Goal: Check status: Check status

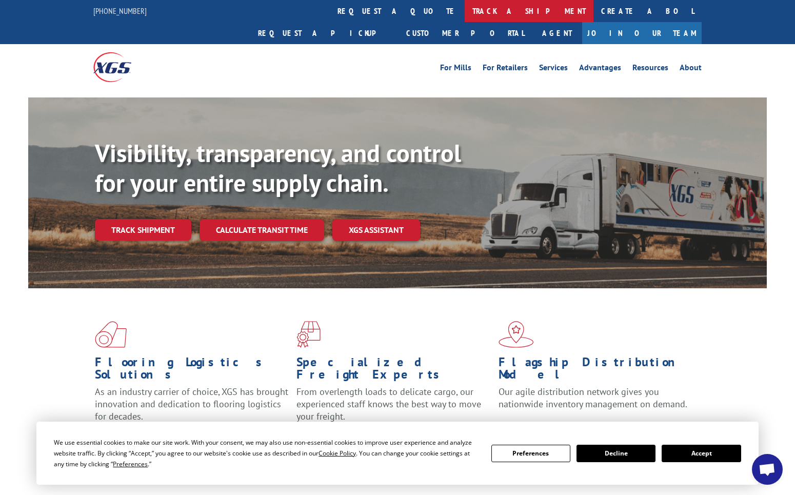
click at [465, 9] on link "track a shipment" at bounding box center [529, 11] width 129 height 22
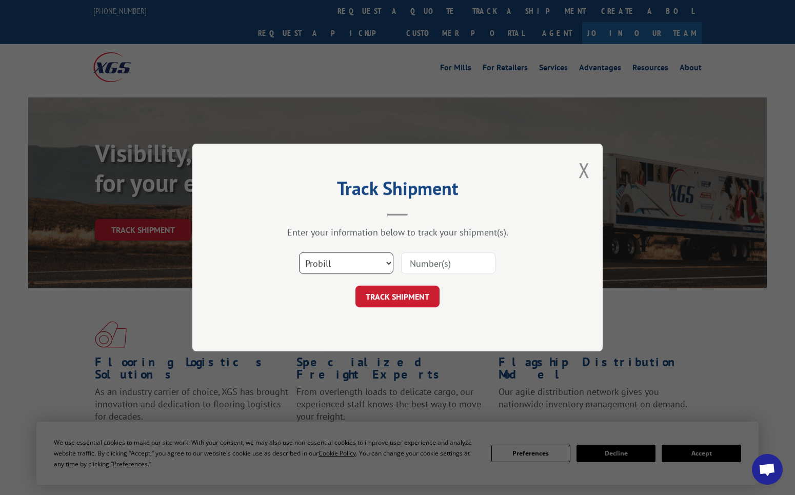
click at [299, 252] on select "Select category... Probill BOL PO" at bounding box center [346, 263] width 94 height 22
click at [347, 258] on select "Select category... Probill BOL PO" at bounding box center [346, 263] width 94 height 22
click at [299, 252] on select "Select category... Probill BOL PO" at bounding box center [346, 263] width 94 height 22
click option "Probill" at bounding box center [0, 0] width 0 height 0
click at [299, 252] on select "Select category... Probill BOL PO" at bounding box center [346, 263] width 94 height 22
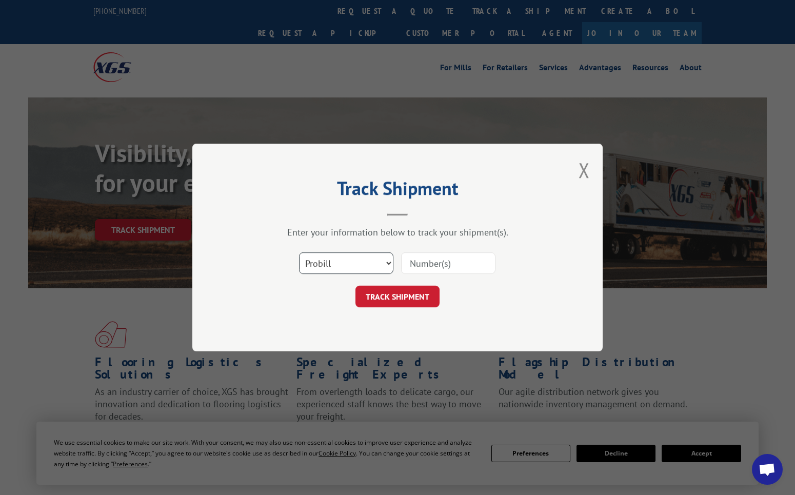
click at [337, 256] on select "Select category... Probill BOL PO" at bounding box center [346, 263] width 94 height 22
click at [462, 264] on input at bounding box center [448, 263] width 94 height 22
type input "17687152"
click at [408, 296] on button "TRACK SHIPMENT" at bounding box center [398, 297] width 84 height 22
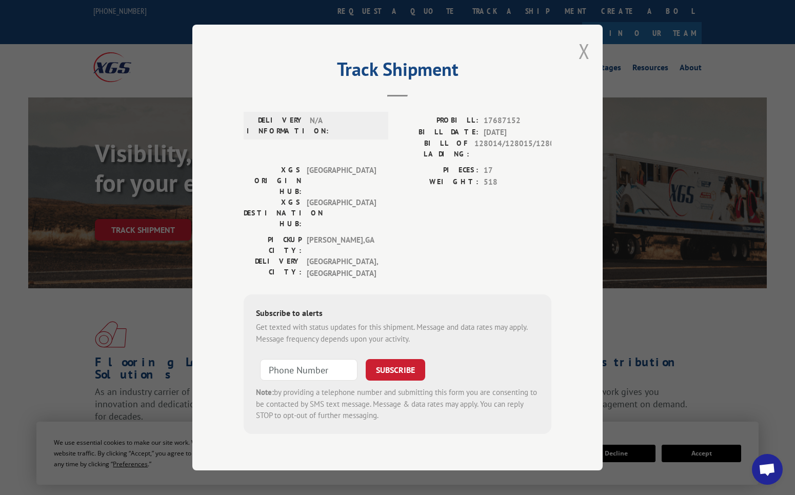
click at [586, 63] on button "Close modal" at bounding box center [584, 50] width 11 height 27
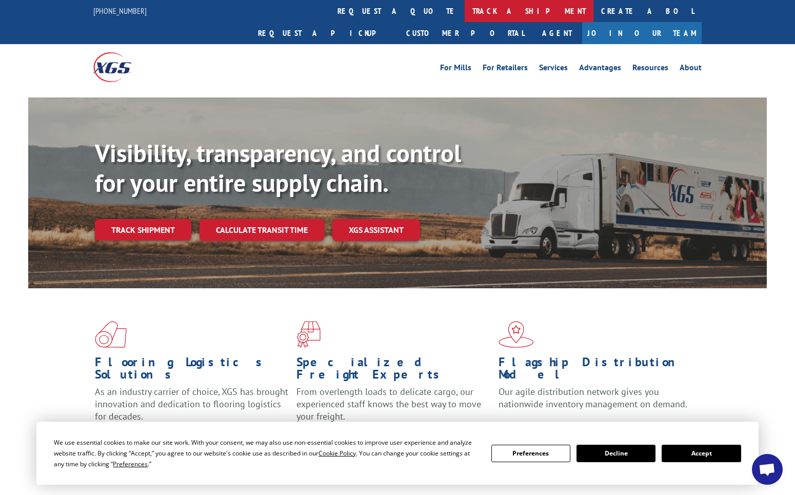
click at [465, 13] on link "track a shipment" at bounding box center [529, 11] width 129 height 22
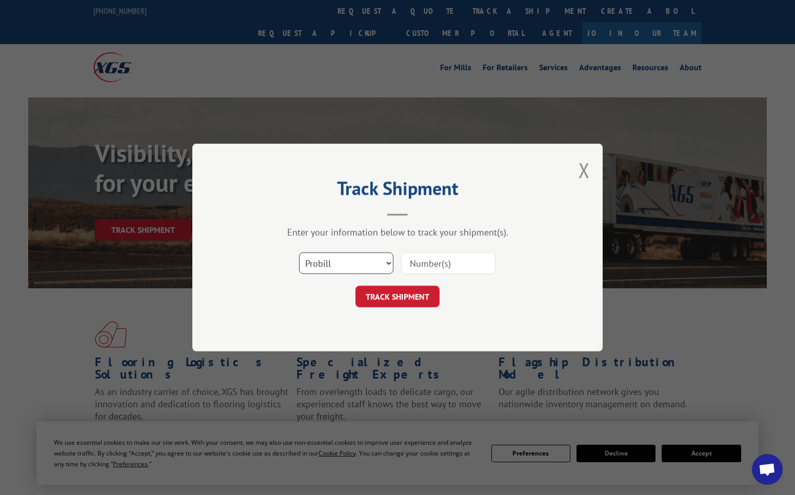
click at [299, 252] on select "Select category... Probill BOL PO" at bounding box center [346, 263] width 94 height 22
select select "bol"
click option "BOL" at bounding box center [0, 0] width 0 height 0
click at [422, 270] on input at bounding box center [448, 263] width 94 height 22
type input "128014"
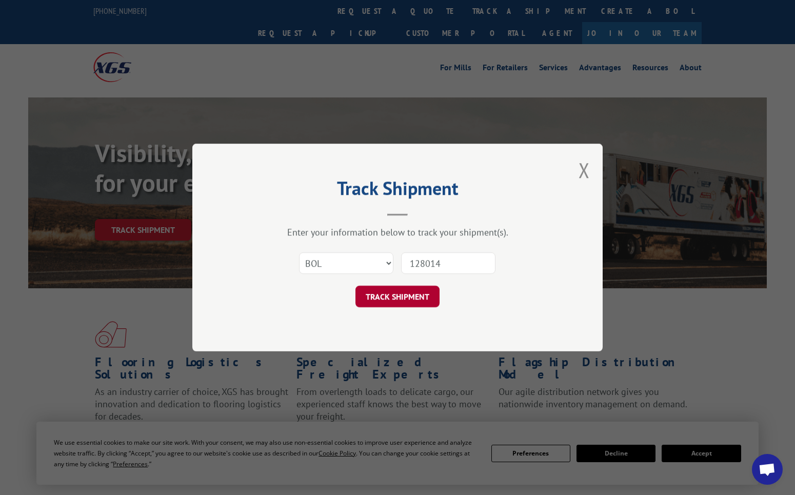
click at [412, 292] on button "TRACK SHIPMENT" at bounding box center [398, 297] width 84 height 22
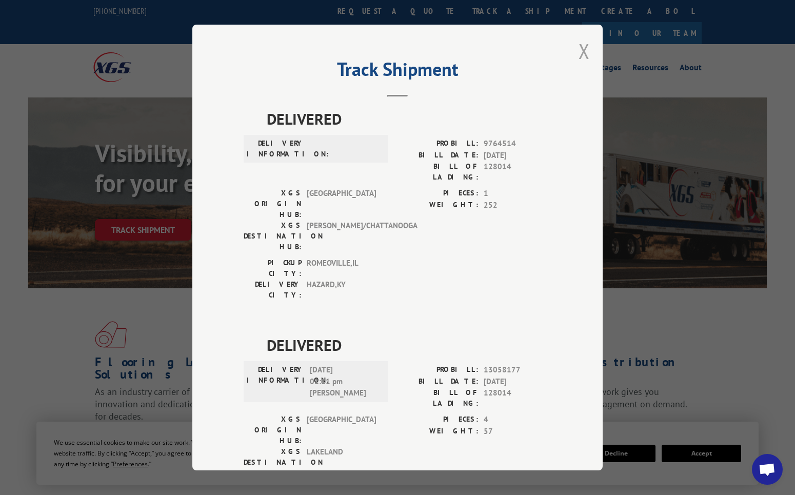
click at [579, 47] on button "Close modal" at bounding box center [584, 50] width 11 height 27
